Goal: Task Accomplishment & Management: Complete application form

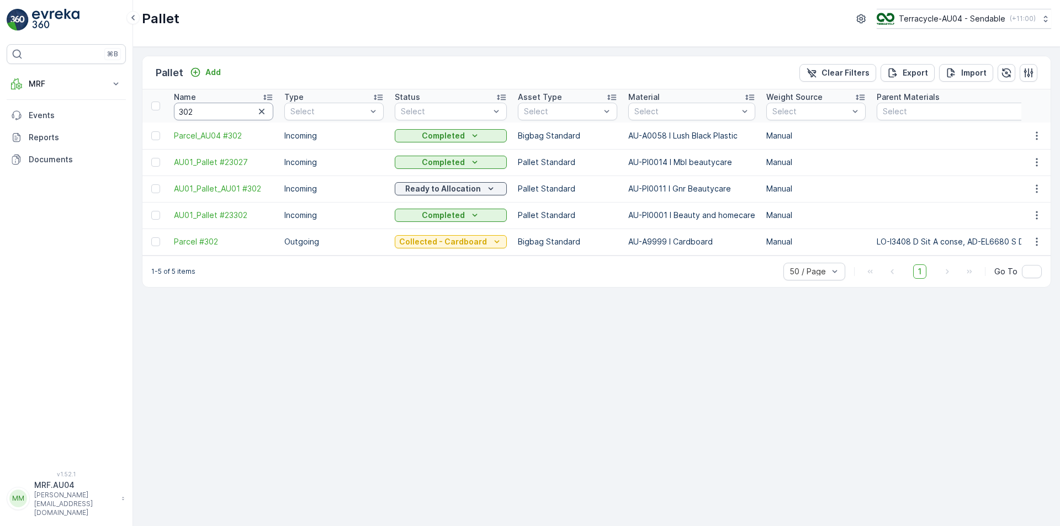
click at [203, 106] on input "302" at bounding box center [223, 112] width 99 height 18
click at [262, 115] on icon "button" at bounding box center [261, 111] width 11 height 11
click at [208, 86] on div "Pallet Add Clear Filters Export Import" at bounding box center [596, 72] width 908 height 33
click at [211, 76] on p "Add" at bounding box center [212, 72] width 15 height 11
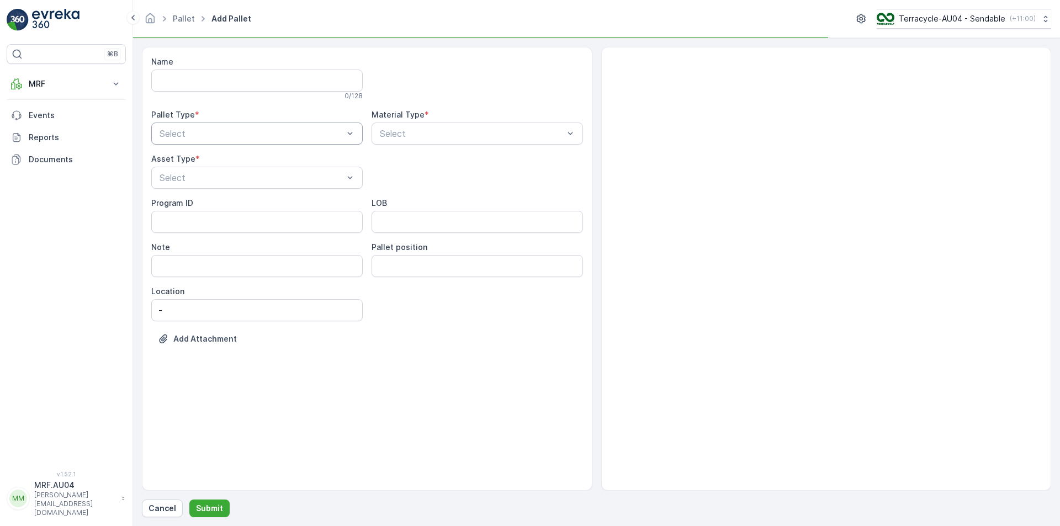
click at [206, 140] on div "Select" at bounding box center [256, 134] width 211 height 22
click at [214, 179] on div "Outgoing" at bounding box center [257, 179] width 198 height 10
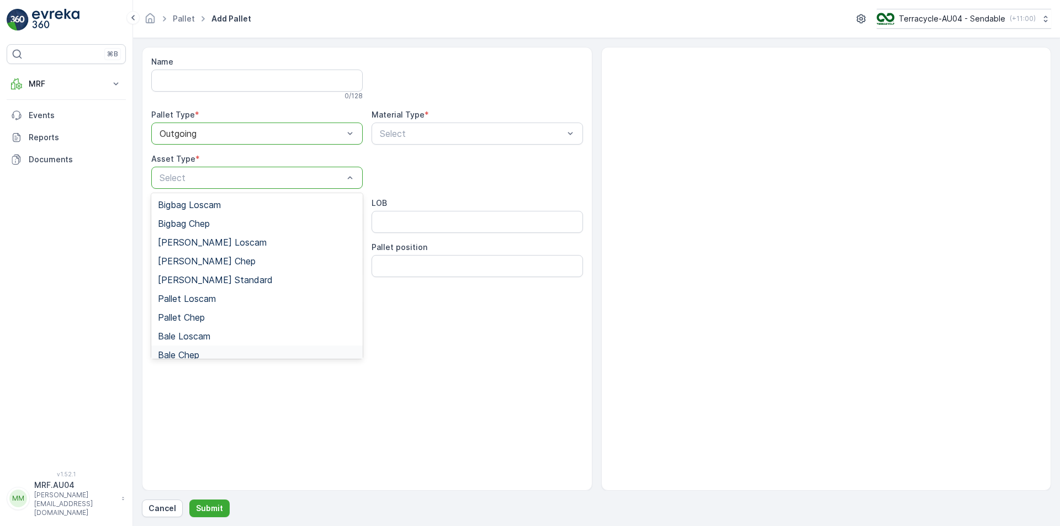
scroll to position [102, 0]
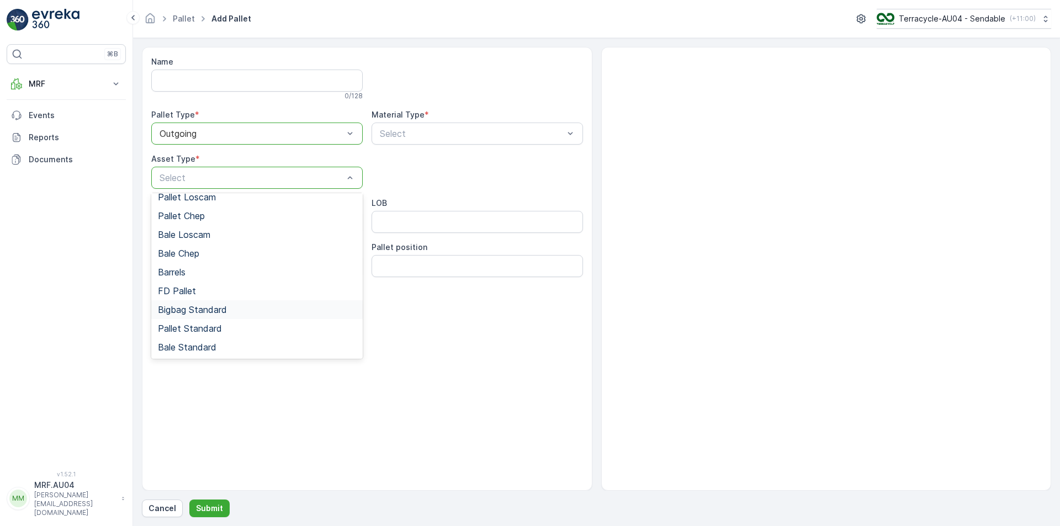
click at [221, 307] on span "Bigbag Standard" at bounding box center [192, 310] width 69 height 10
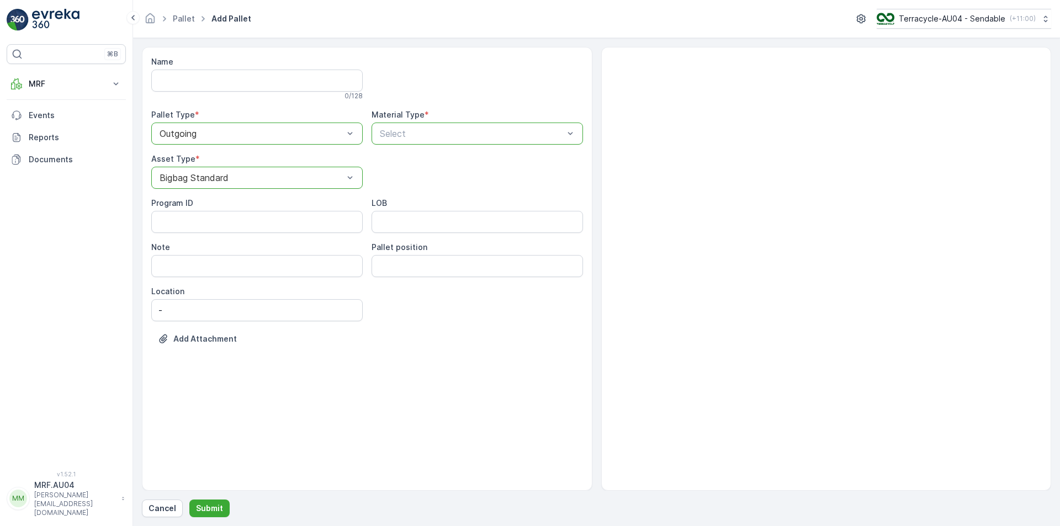
click at [507, 132] on div at bounding box center [472, 134] width 186 height 10
click at [421, 137] on div at bounding box center [472, 134] width 186 height 10
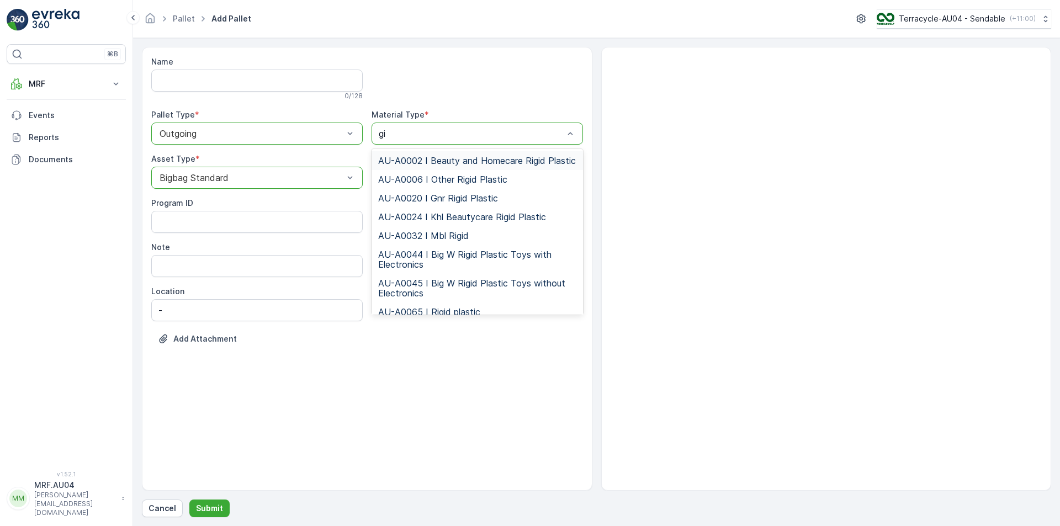
type input "gin"
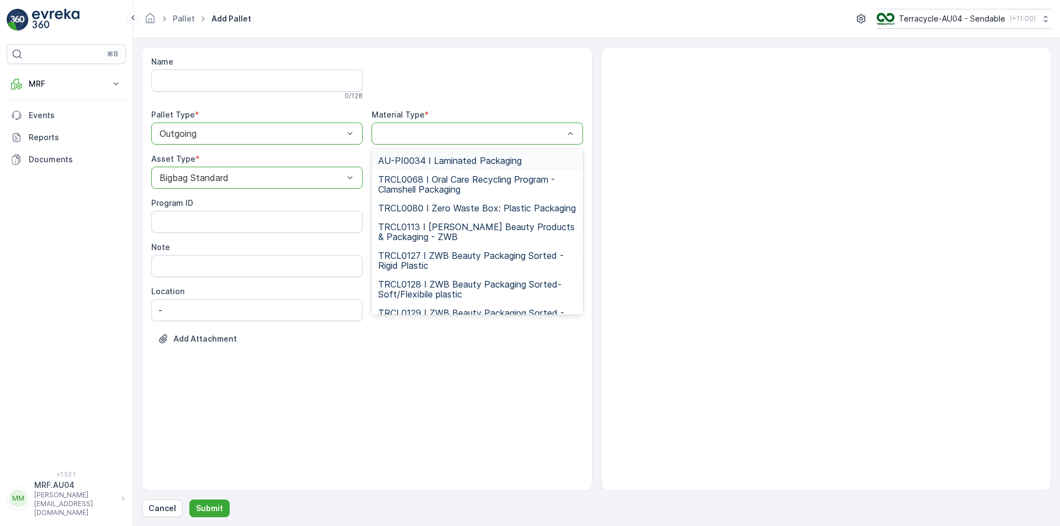
click at [393, 140] on div at bounding box center [477, 134] width 211 height 22
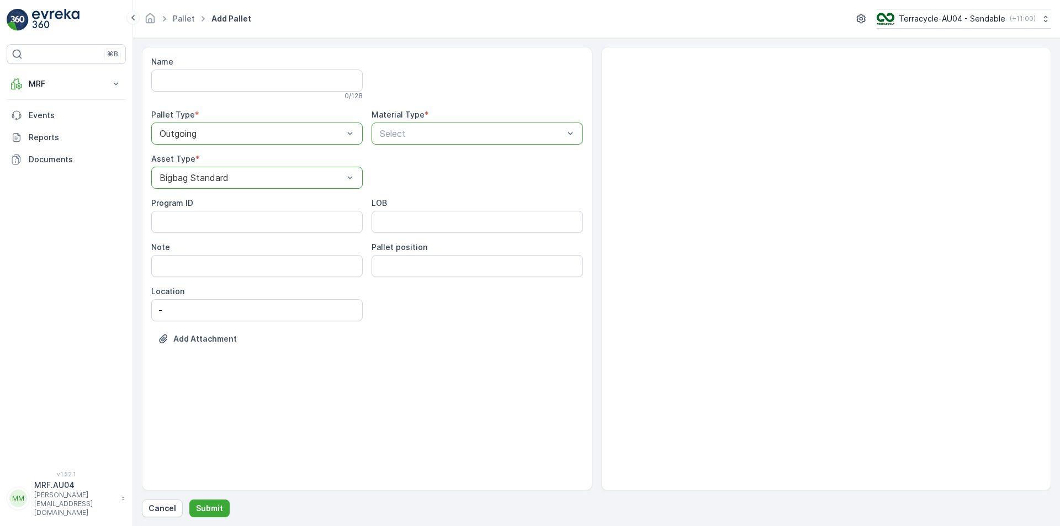
click at [452, 145] on Type "Select" at bounding box center [477, 134] width 211 height 22
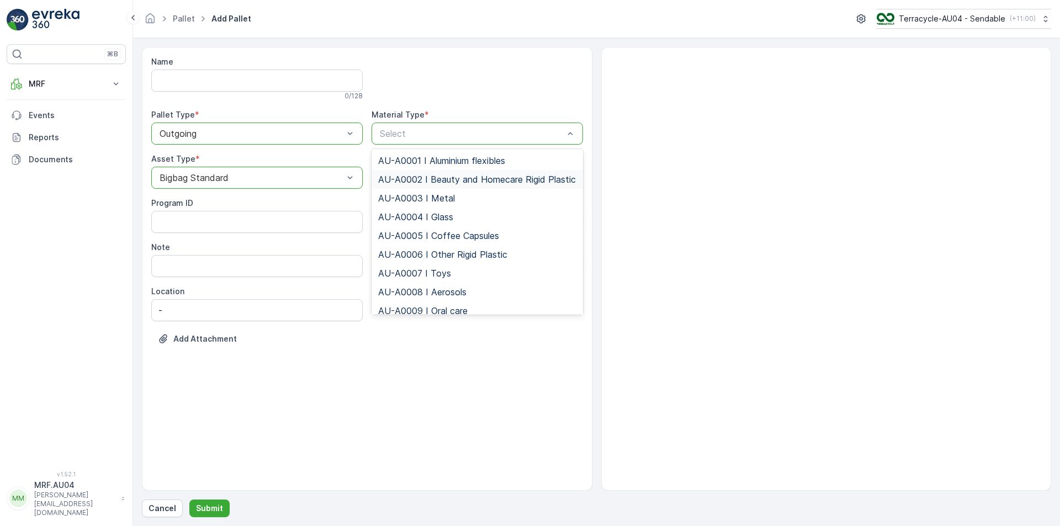
click at [452, 184] on span "AU-A0002 I Beauty and Homecare Rigid Plastic" at bounding box center [477, 179] width 198 height 10
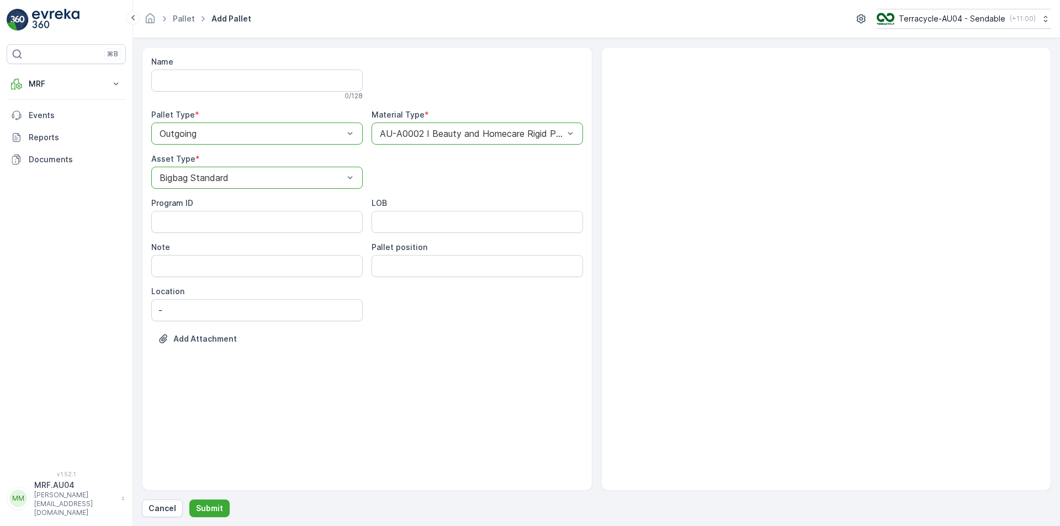
click at [498, 121] on div "Material Type * option AU-A0002 I Beauty and Homecare Rigid Plastic, selected. …" at bounding box center [477, 126] width 211 height 35
click at [500, 126] on div "AU-A0002 I Beauty and Homecare Rigid Plastic" at bounding box center [477, 134] width 211 height 22
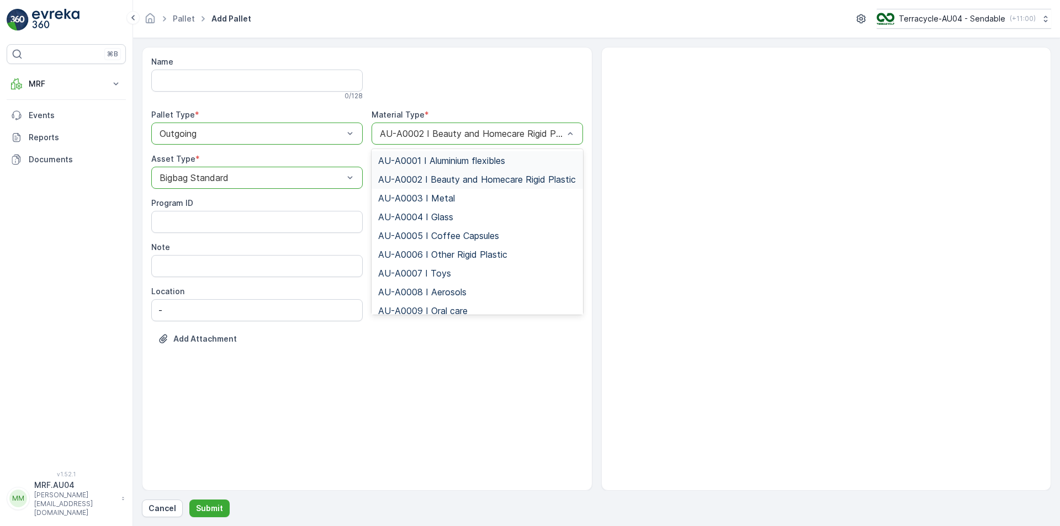
click at [500, 126] on div "AU-A0002 I Beauty and Homecare Rigid Plastic" at bounding box center [477, 134] width 211 height 22
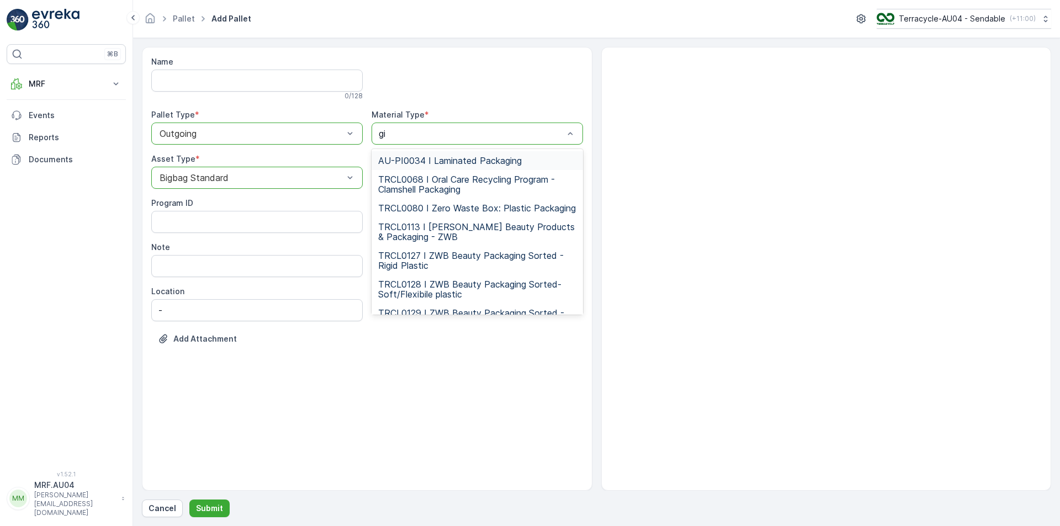
type input "g"
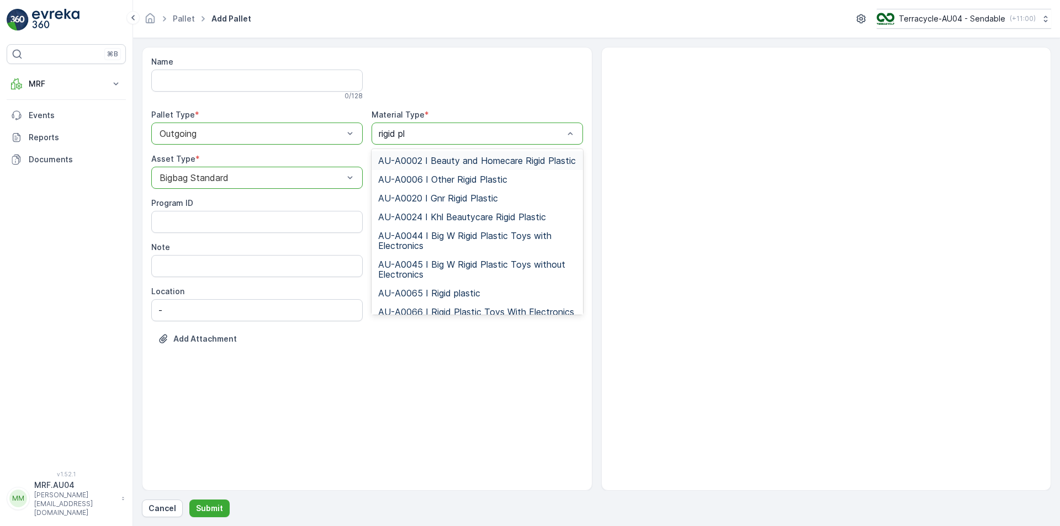
type input "rigid pla"
click at [478, 208] on div "AU-A0020 I Gnr Rigid Plastic" at bounding box center [477, 198] width 211 height 19
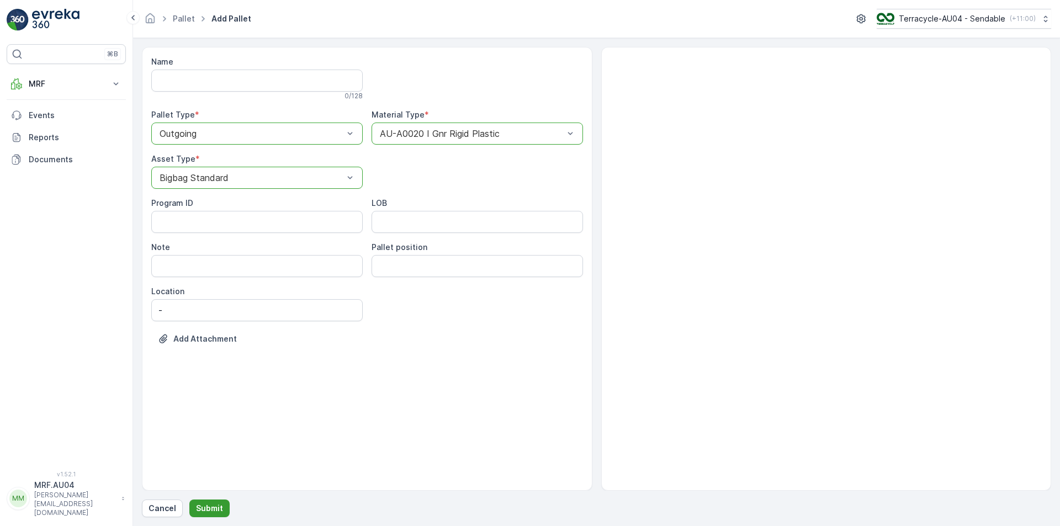
click at [215, 510] on p "Submit" at bounding box center [209, 508] width 27 height 11
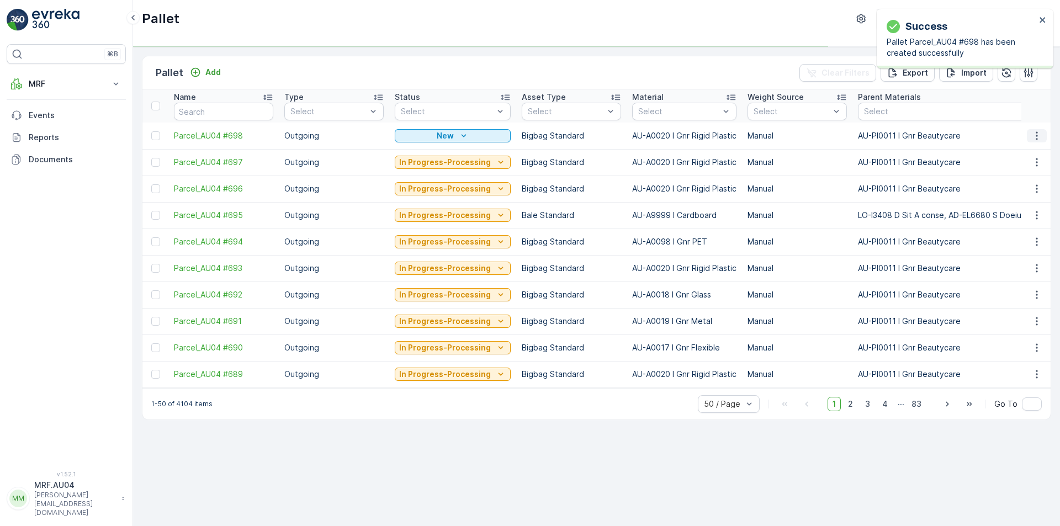
click at [1038, 137] on icon "button" at bounding box center [1036, 135] width 11 height 11
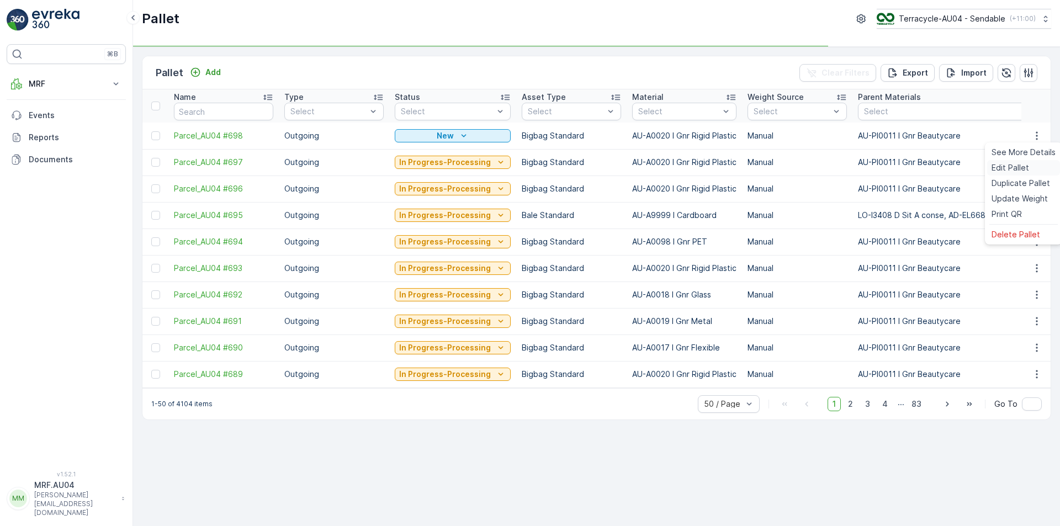
click at [1016, 167] on span "Edit Pallet" at bounding box center [1010, 167] width 38 height 11
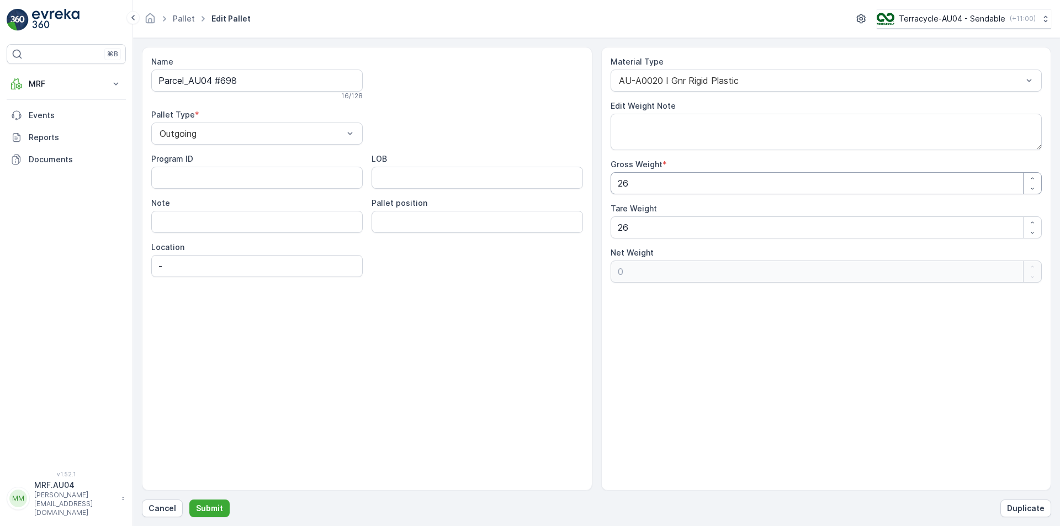
click at [208, 168] on div "Name Parcel_AU04 #698 16 / 128 Pallet Type * Outgoing Program ID LOB Note Palle…" at bounding box center [596, 269] width 909 height 444
type Weight "6"
type Weight "-20"
type Weight "62"
type Weight "36"
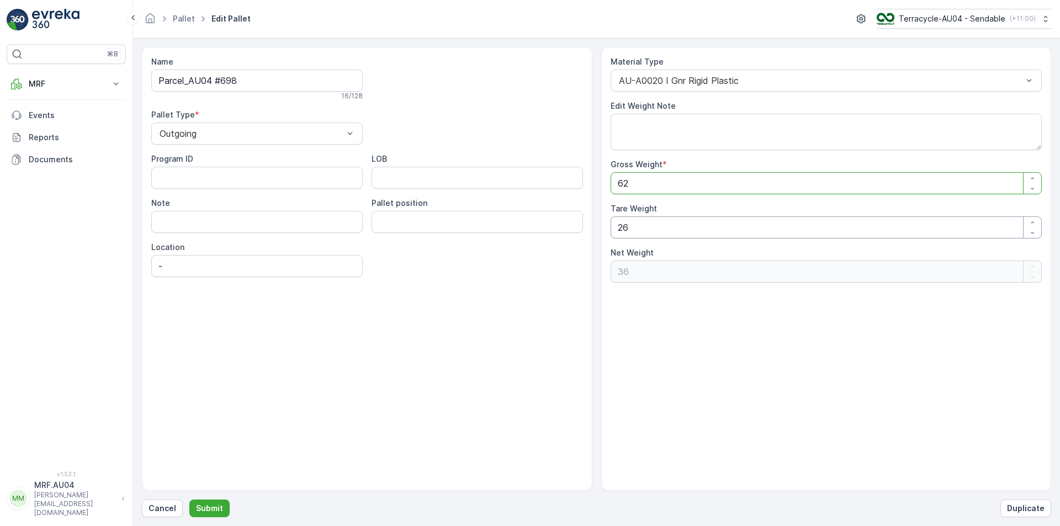
type Weight "62"
drag, startPoint x: 651, startPoint y: 235, endPoint x: 395, endPoint y: 236, distance: 256.1
click at [404, 236] on div "Name Parcel_AU04 #698 16 / 128 Pallet Type * Outgoing Program ID LOB Note Palle…" at bounding box center [596, 269] width 909 height 444
type Weight "2"
type Weight "60"
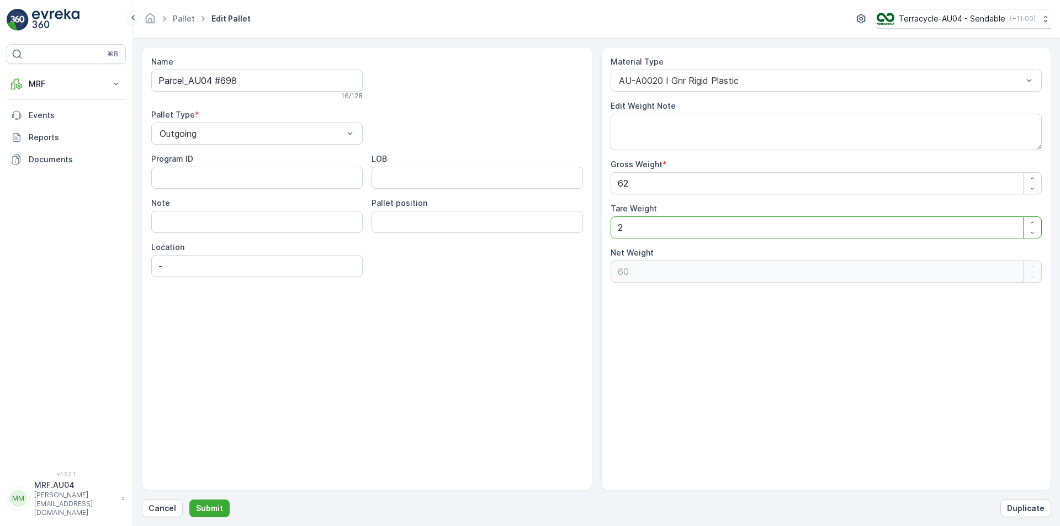
type Weight "29"
type Weight "33"
type Weight "29.5"
type Weight "32.5"
type Weight "29.5"
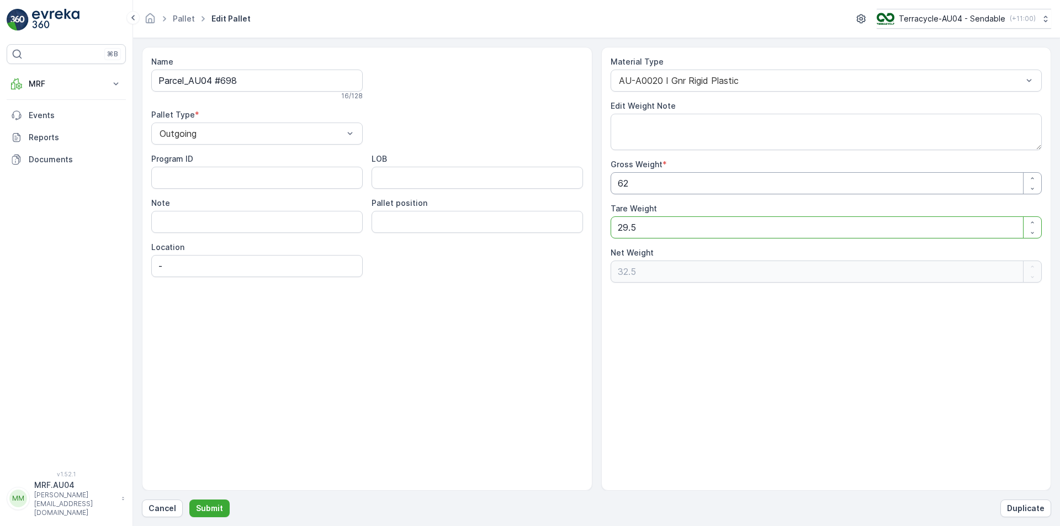
drag, startPoint x: 685, startPoint y: 182, endPoint x: 263, endPoint y: 189, distance: 421.3
click at [332, 189] on div "Name Parcel_AU04 #698 16 / 128 Pallet Type * Outgoing Program ID LOB Note Palle…" at bounding box center [596, 269] width 909 height 444
type Weight "2"
type Weight "-27.5"
type Weight "29"
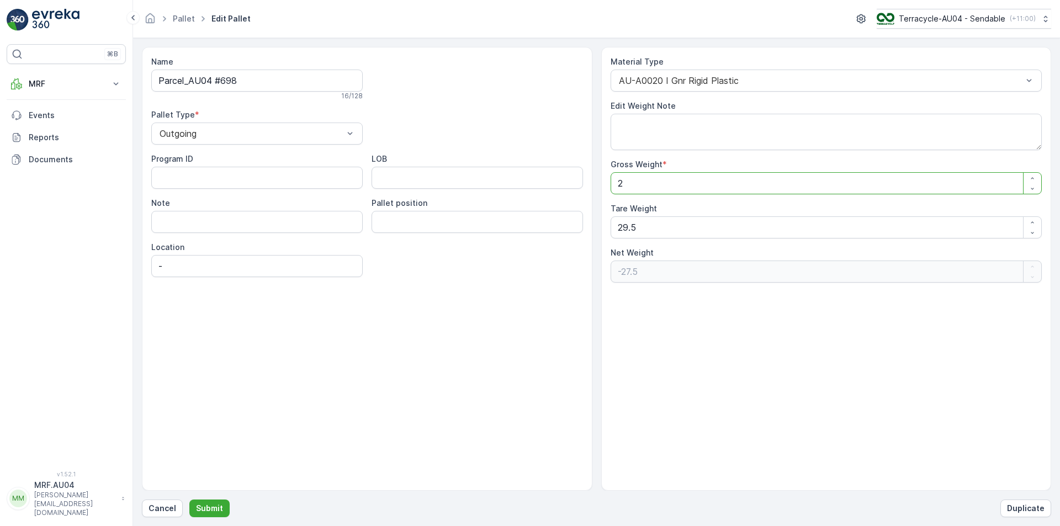
type Weight "-0.5"
type Weight "29.5"
type Weight "0"
type Weight "29.5"
click at [200, 511] on p "Submit" at bounding box center [209, 508] width 27 height 11
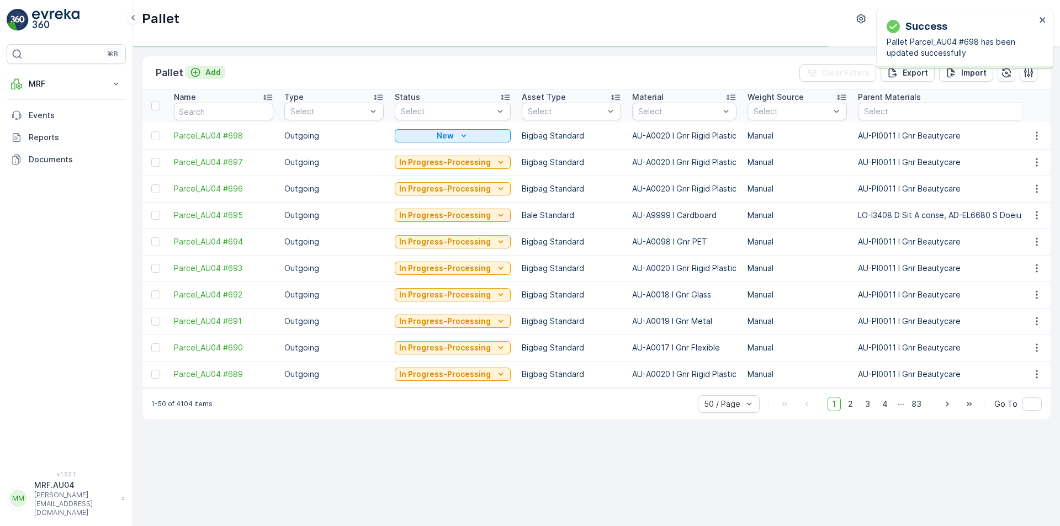
click at [206, 70] on p "Add" at bounding box center [212, 72] width 15 height 11
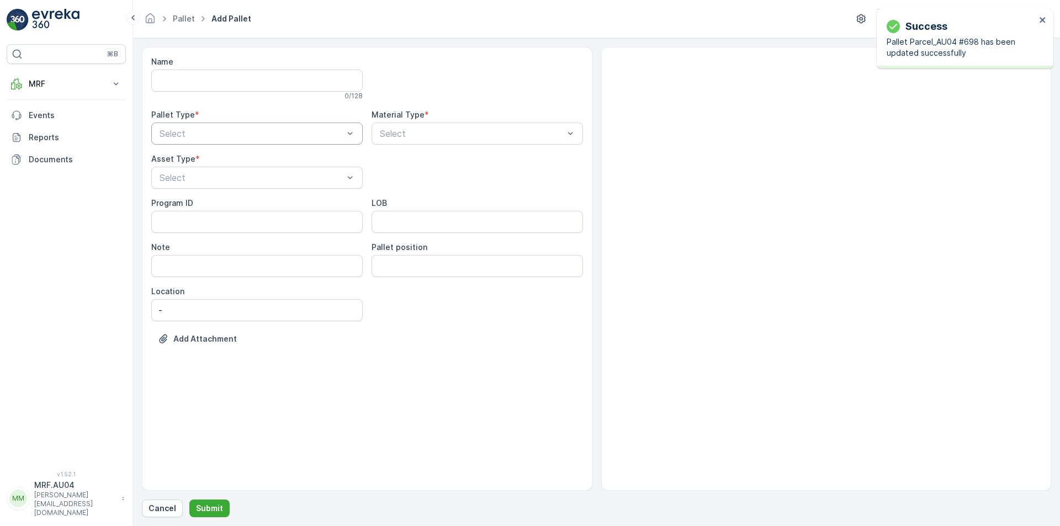
click at [277, 142] on div "Select" at bounding box center [256, 134] width 211 height 22
click at [267, 183] on div "Outgoing" at bounding box center [257, 179] width 198 height 10
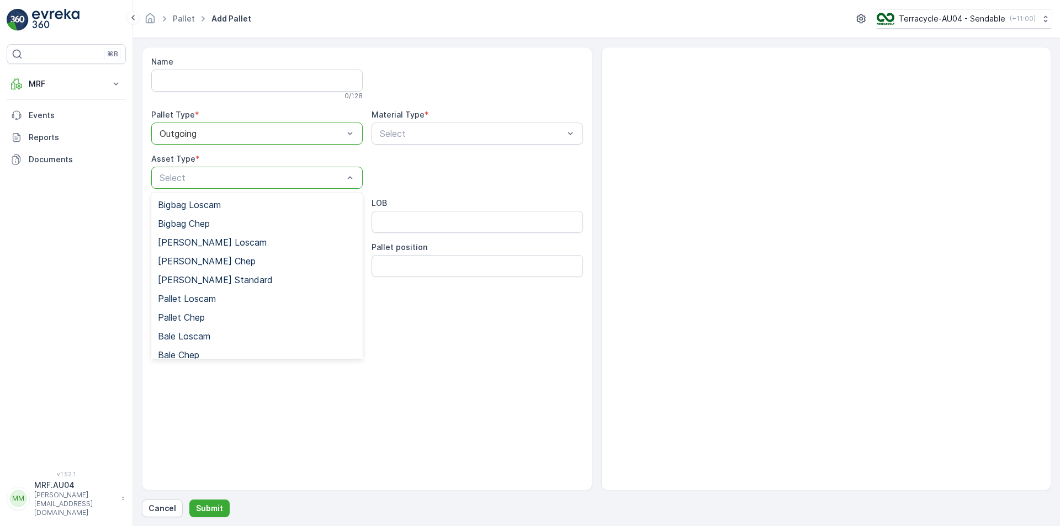
scroll to position [102, 0]
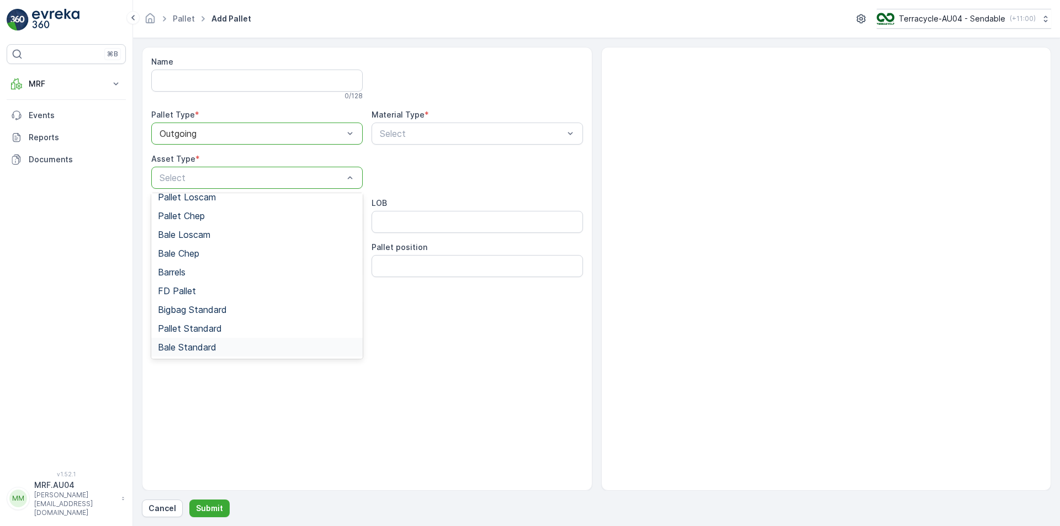
click at [220, 346] on div "Bale Standard" at bounding box center [257, 347] width 198 height 10
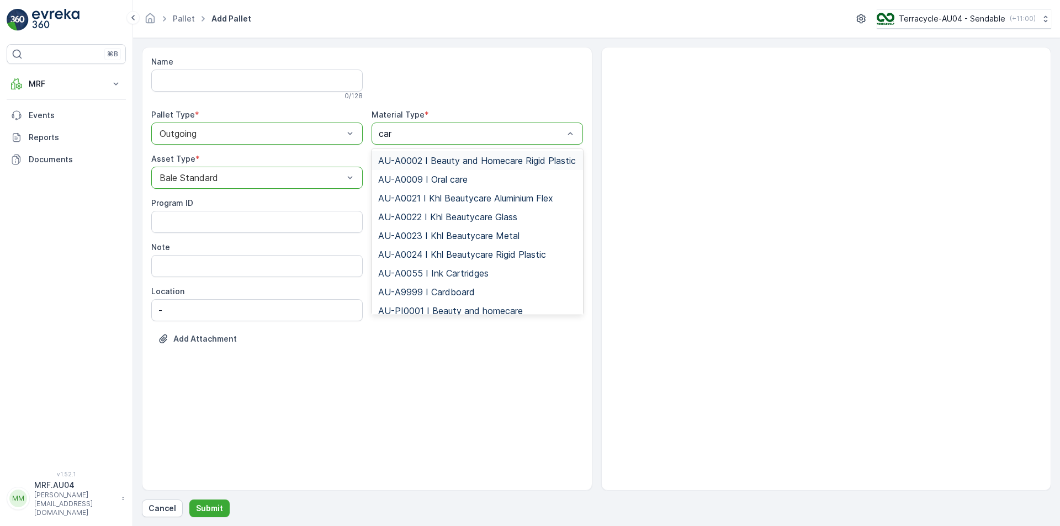
type input "card"
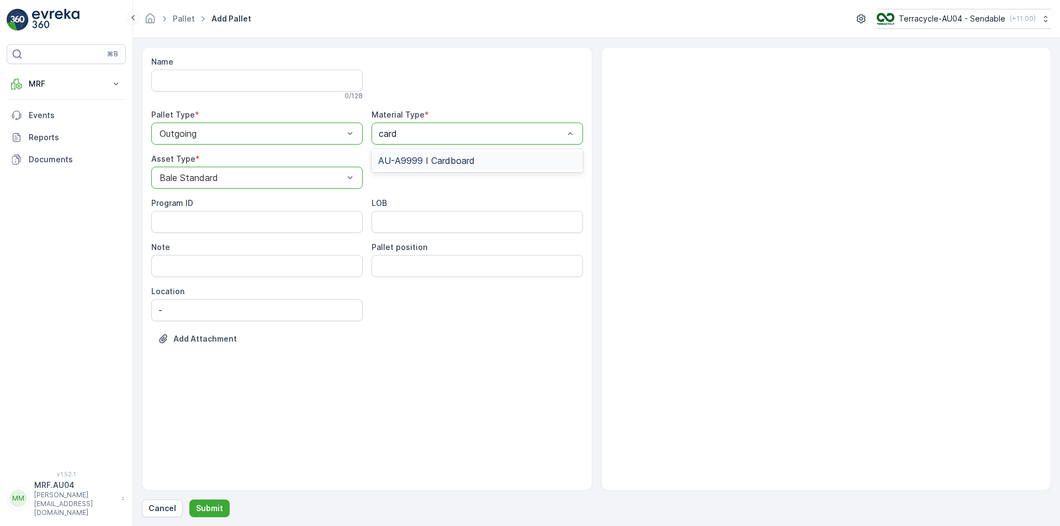
click at [479, 160] on div "AU-A9999 I Cardboard" at bounding box center [477, 161] width 198 height 10
click at [217, 504] on p "Submit" at bounding box center [209, 508] width 27 height 11
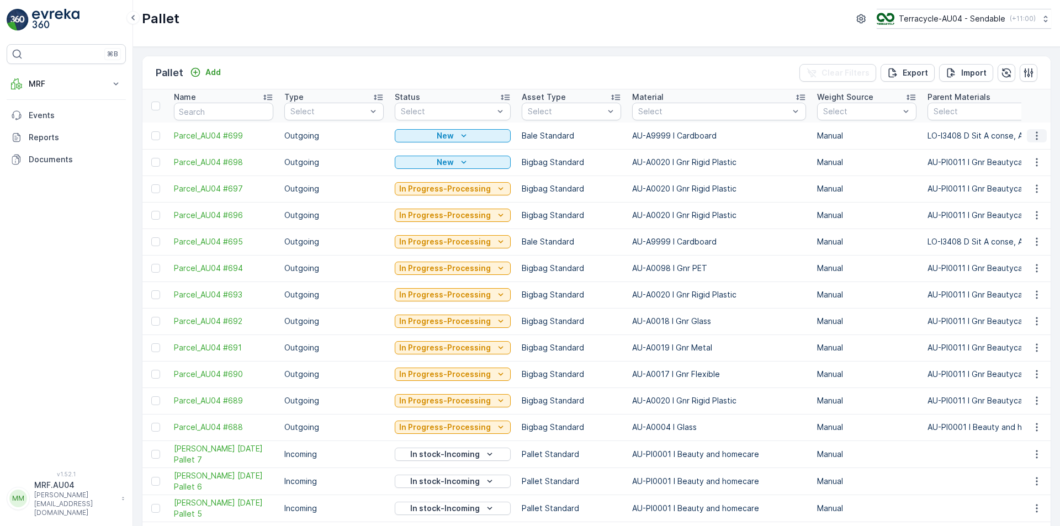
click at [1039, 137] on icon "button" at bounding box center [1036, 135] width 11 height 11
click at [1007, 167] on span "Edit Pallet" at bounding box center [1010, 167] width 38 height 11
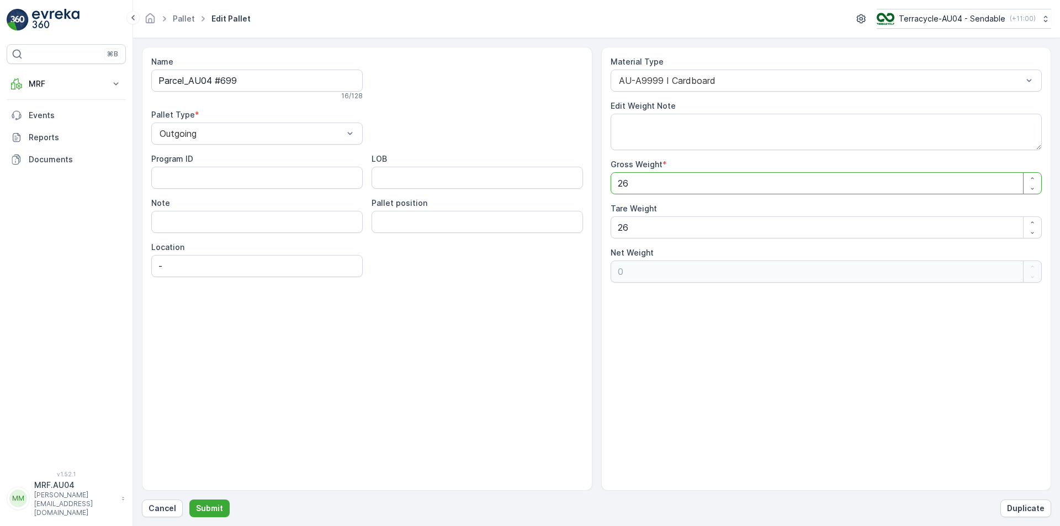
drag, startPoint x: 675, startPoint y: 186, endPoint x: 451, endPoint y: 184, distance: 224.1
click at [561, 186] on div "Name Parcel_AU04 #699 16 / 128 Pallet Type * Outgoing Program ID LOB Note Palle…" at bounding box center [596, 269] width 909 height 444
type Weight "6"
type Weight "-20"
type Weight "62"
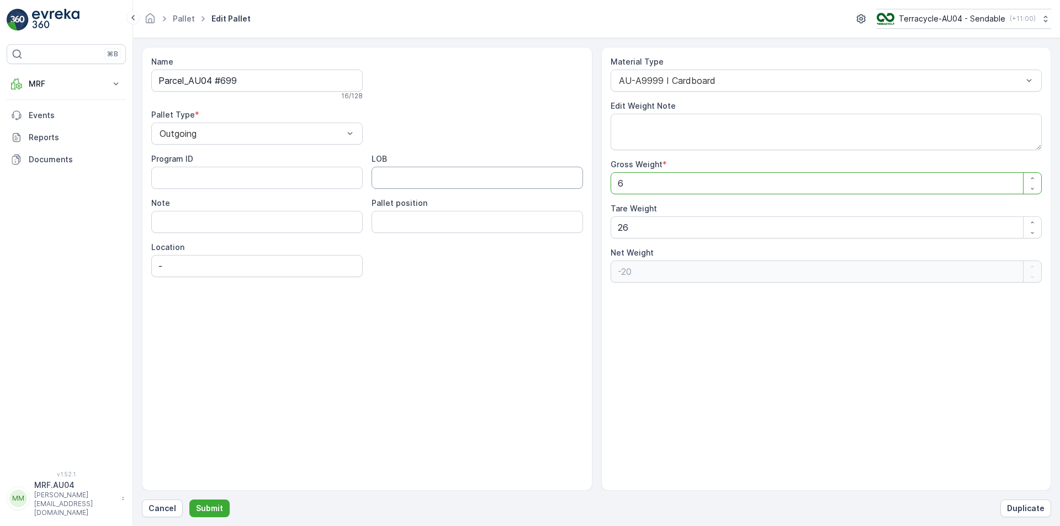
type Weight "36"
type Weight "62"
drag, startPoint x: 649, startPoint y: 226, endPoint x: 312, endPoint y: 269, distance: 340.0
click at [376, 265] on div "Name Parcel_AU04 #699 16 / 128 Pallet Type * Outgoing Program ID LOB Note Palle…" at bounding box center [596, 269] width 909 height 444
type Weight "6"
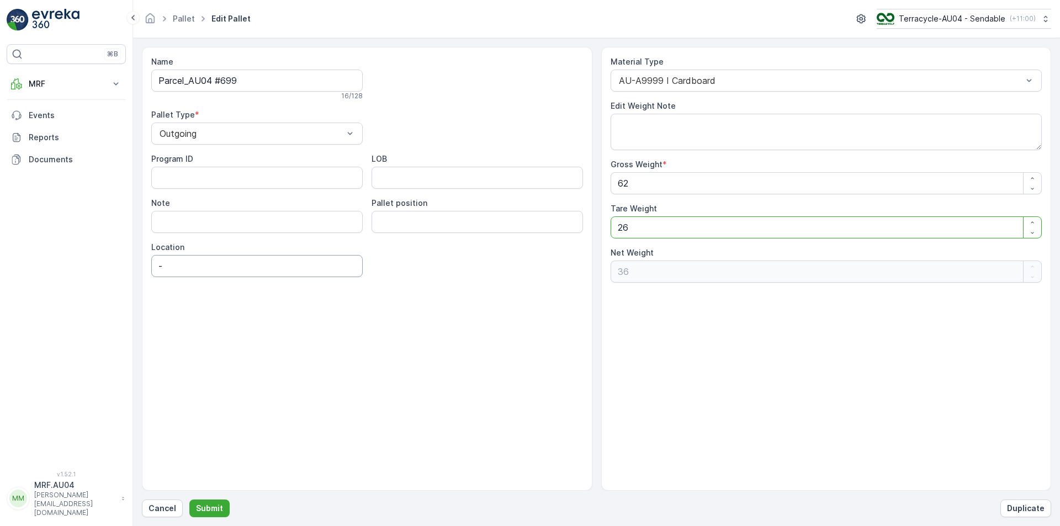
type Weight "56"
type Weight "62"
type Weight "0"
type Weight "62"
click at [207, 506] on p "Submit" at bounding box center [209, 508] width 27 height 11
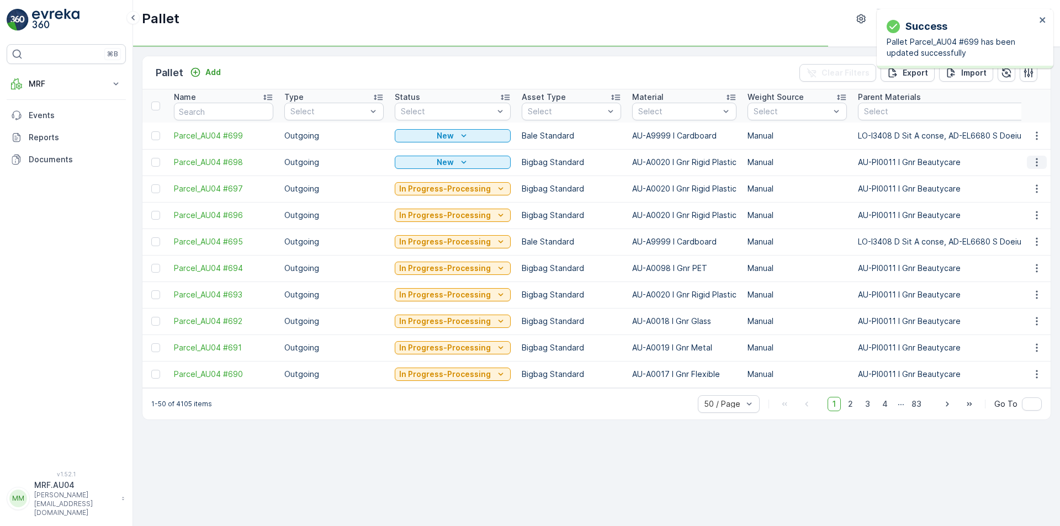
click at [1040, 158] on icon "button" at bounding box center [1036, 162] width 11 height 11
click at [1008, 238] on span "Print QR" at bounding box center [1006, 240] width 30 height 11
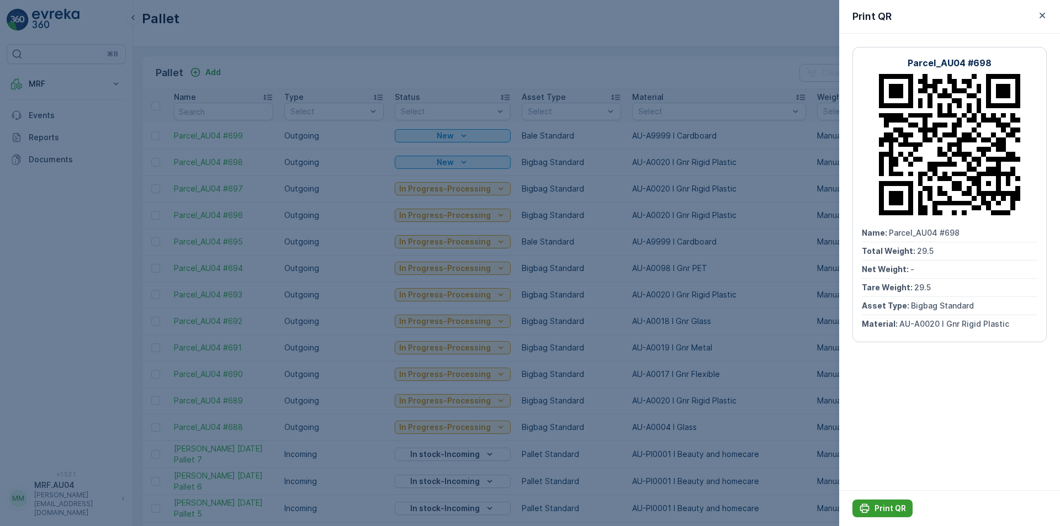
click at [870, 509] on div "Print QR" at bounding box center [882, 508] width 47 height 11
click at [1043, 18] on icon "button" at bounding box center [1042, 15] width 11 height 11
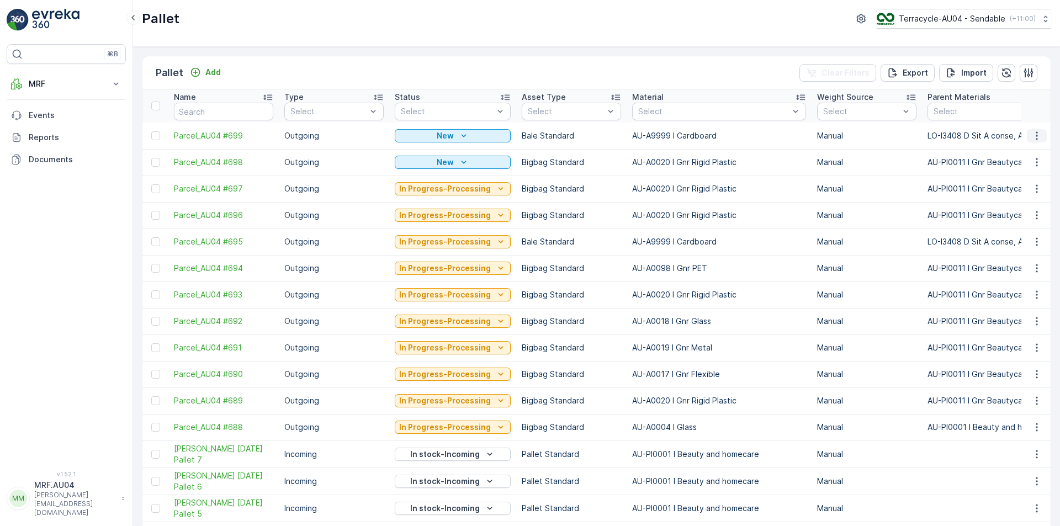
click at [1036, 136] on icon "button" at bounding box center [1037, 135] width 2 height 8
click at [1015, 220] on div "Print QR" at bounding box center [1023, 213] width 73 height 15
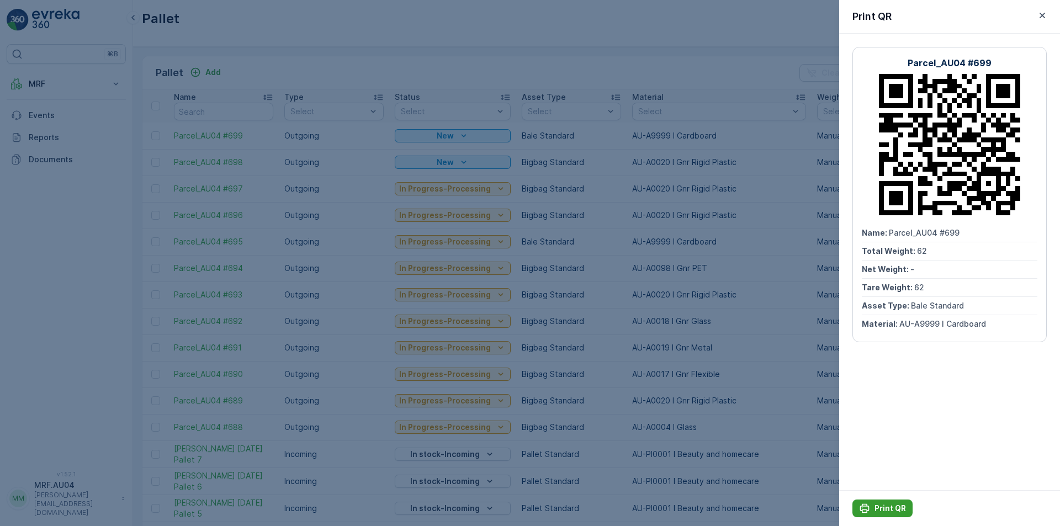
click at [894, 510] on p "Print QR" at bounding box center [889, 508] width 31 height 11
click at [1041, 15] on icon "button" at bounding box center [1042, 15] width 11 height 11
